Goal: Task Accomplishment & Management: Use online tool/utility

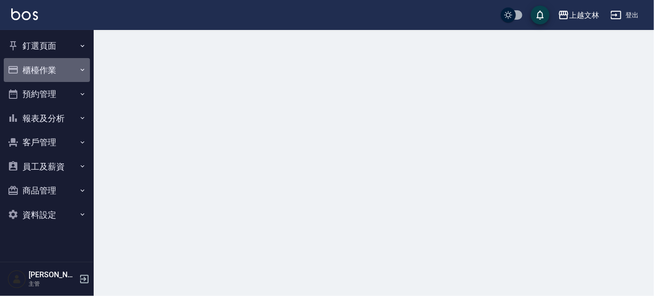
click at [48, 76] on button "櫃檯作業" at bounding box center [47, 70] width 86 height 24
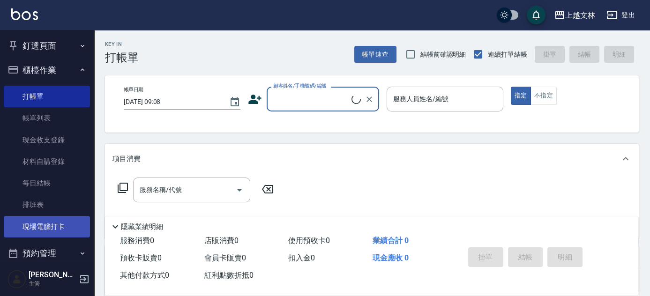
click at [64, 227] on link "現場電腦打卡" at bounding box center [47, 227] width 86 height 22
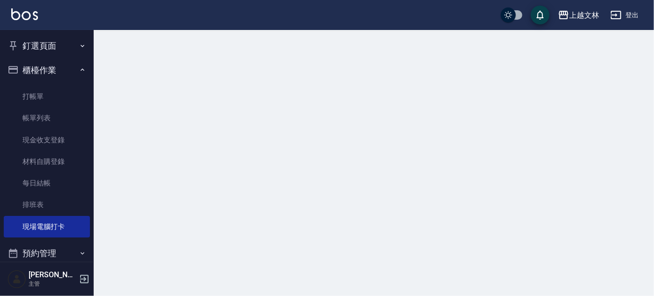
click at [653, 194] on div at bounding box center [327, 148] width 654 height 296
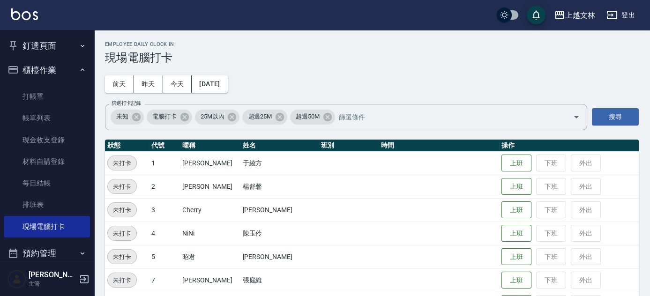
scroll to position [259, 0]
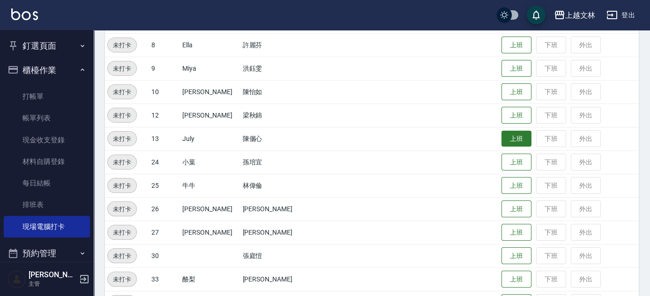
click at [510, 143] on button "上班" at bounding box center [516, 139] width 30 height 16
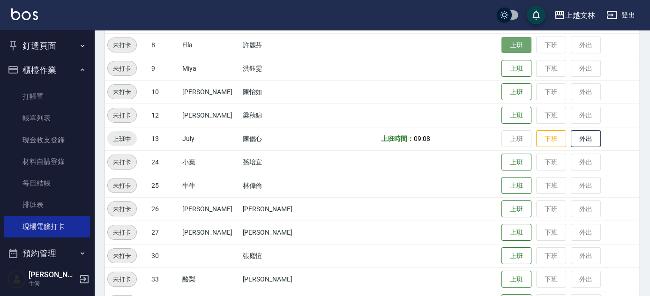
click at [501, 42] on button "上班" at bounding box center [516, 45] width 30 height 16
